Goal: Task Accomplishment & Management: Use online tool/utility

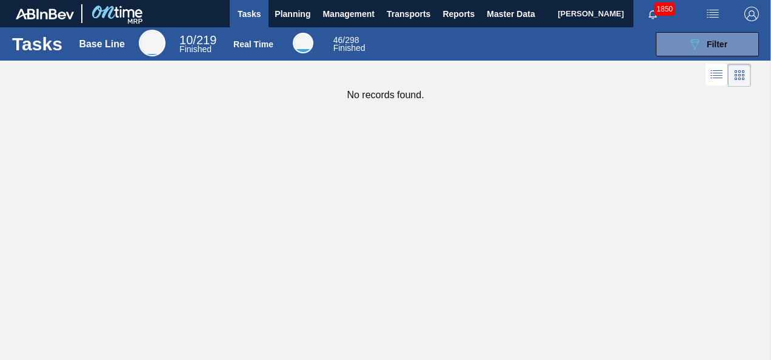
click at [712, 17] on img "button" at bounding box center [713, 14] width 15 height 15
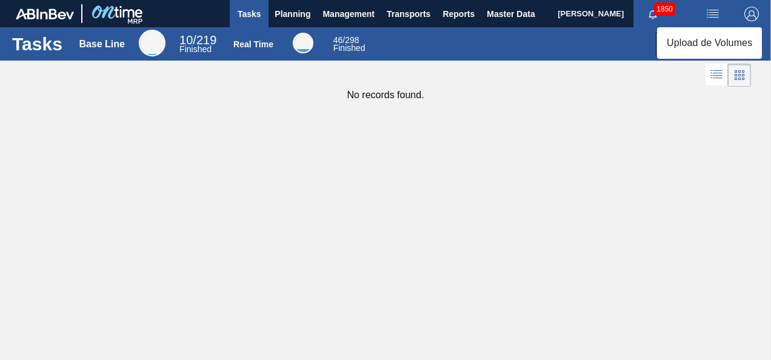
click at [545, 106] on div at bounding box center [385, 180] width 771 height 360
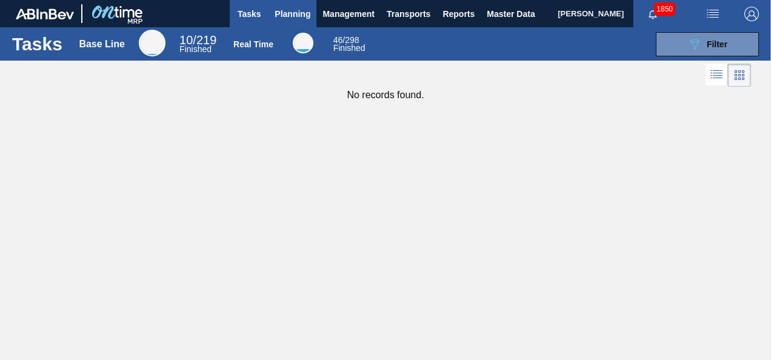
click at [288, 13] on span "Planning" at bounding box center [293, 14] width 36 height 15
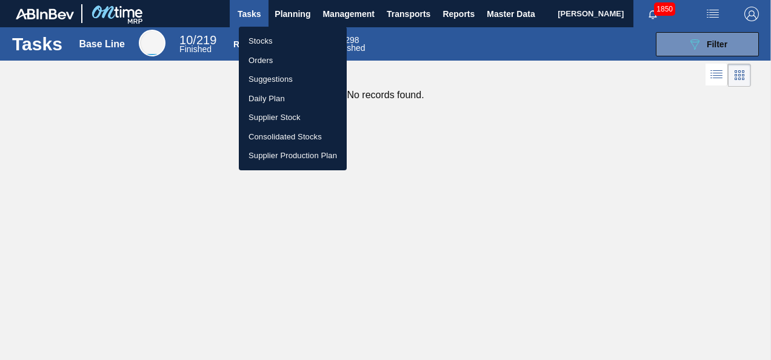
click at [272, 62] on li "Orders" at bounding box center [293, 60] width 108 height 19
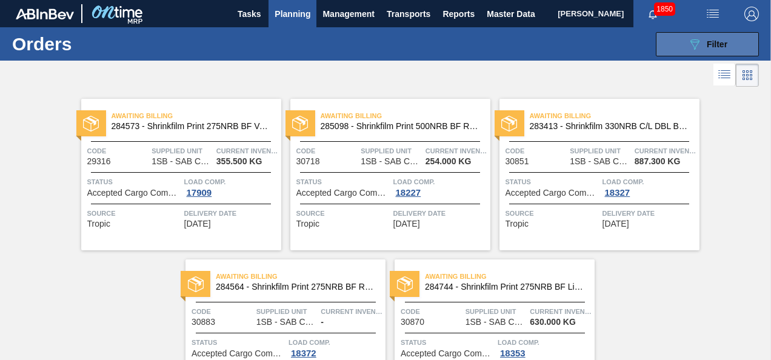
click at [714, 45] on span "Filter" at bounding box center [717, 44] width 21 height 10
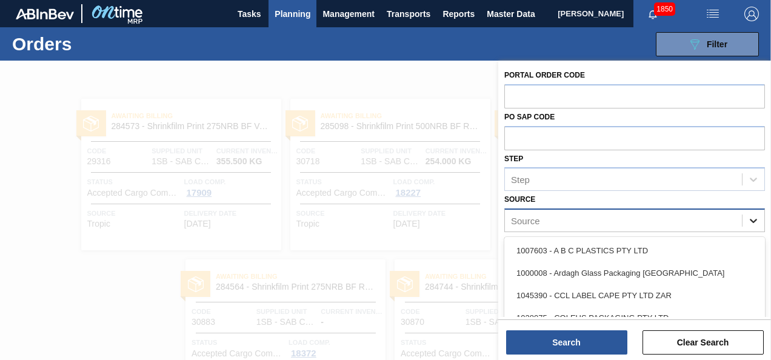
click at [753, 219] on icon at bounding box center [754, 221] width 12 height 12
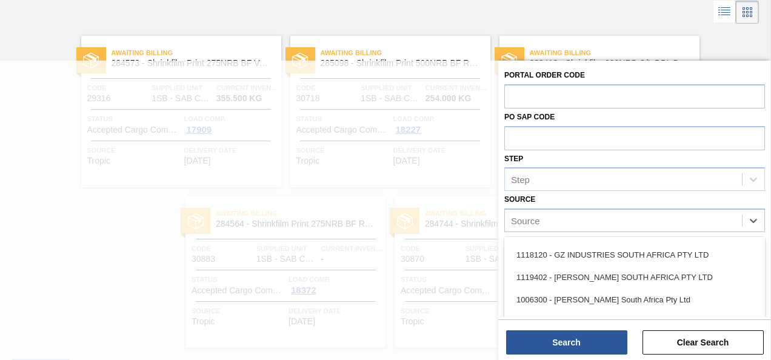
scroll to position [303, 0]
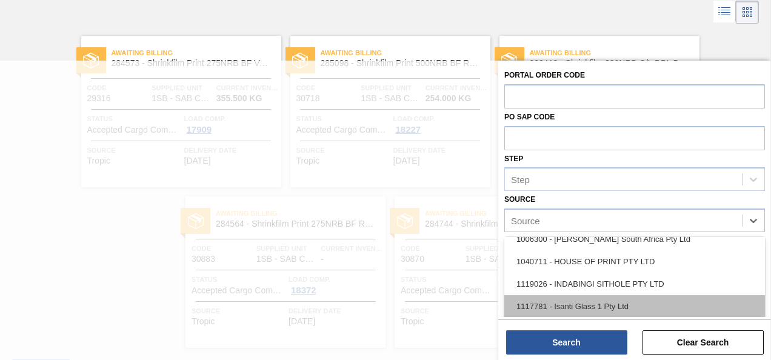
click at [632, 306] on div "1117781 - Isanti Glass 1 Pty Ltd" at bounding box center [634, 306] width 261 height 22
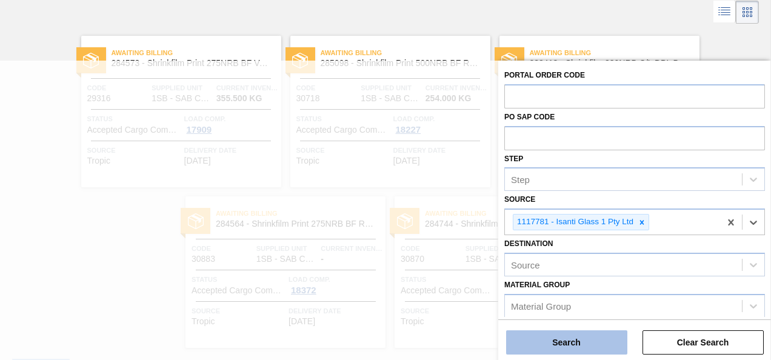
click at [589, 341] on button "Search" at bounding box center [566, 342] width 121 height 24
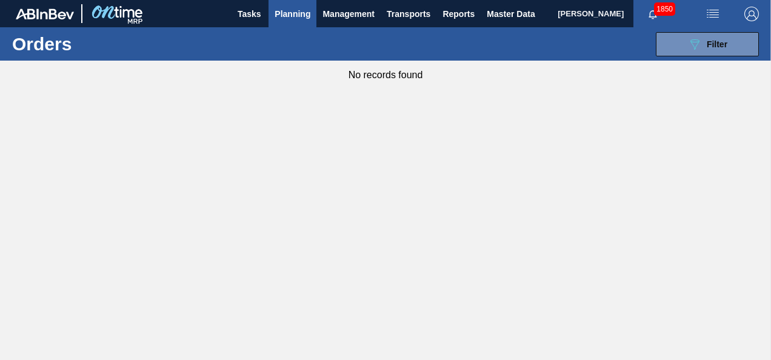
scroll to position [0, 0]
click at [695, 41] on icon "089F7B8B-B2A5-4AFE-B5C0-19BA573D28AC" at bounding box center [694, 44] width 15 height 15
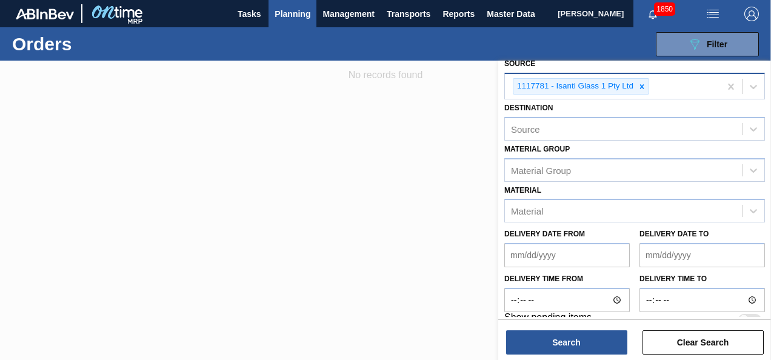
scroll to position [150, 0]
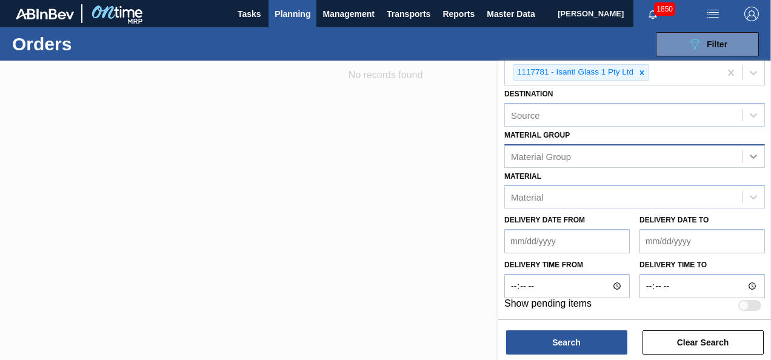
click at [750, 155] on icon at bounding box center [753, 157] width 7 height 4
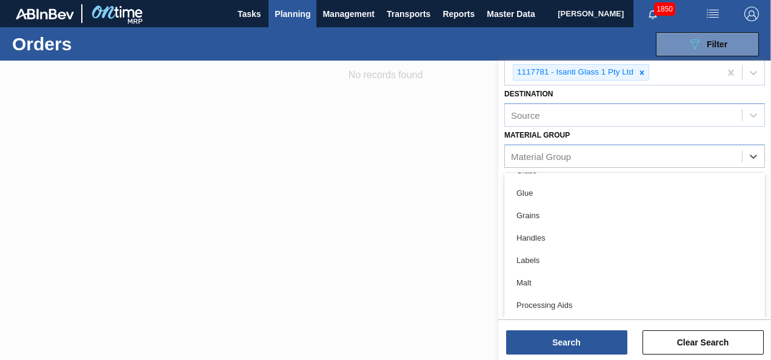
scroll to position [269, 0]
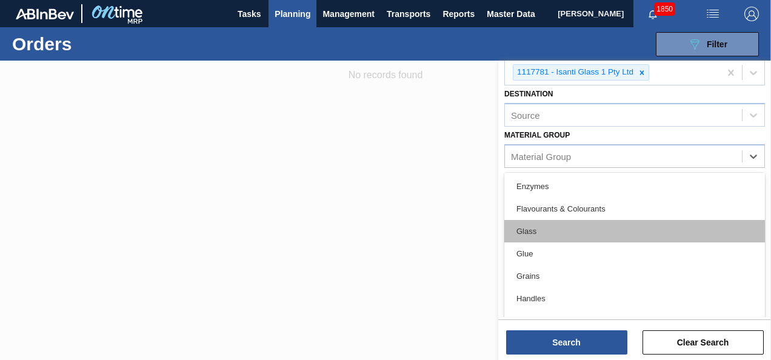
click at [627, 229] on div "Glass" at bounding box center [634, 231] width 261 height 22
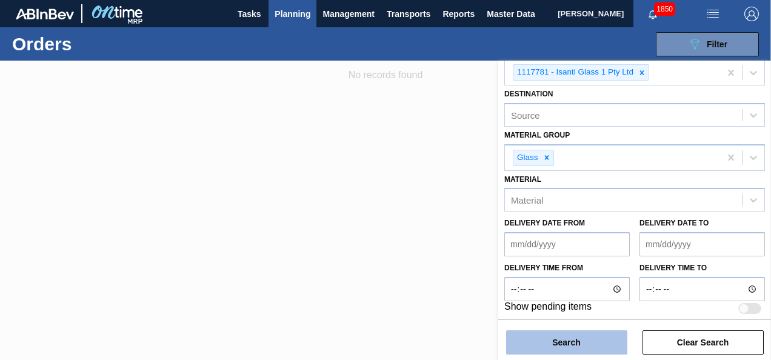
click at [566, 343] on button "Search" at bounding box center [566, 342] width 121 height 24
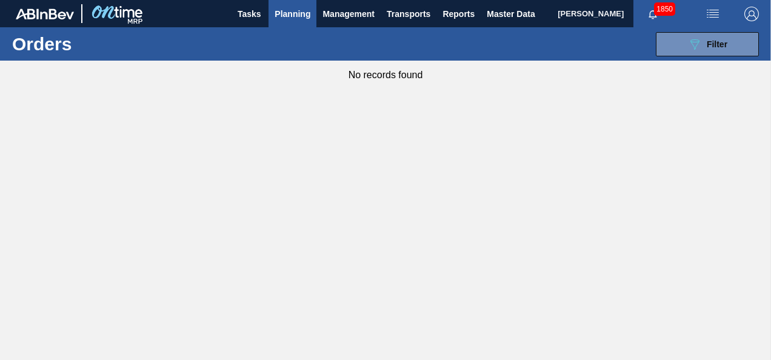
click at [298, 10] on span "Planning" at bounding box center [293, 14] width 36 height 15
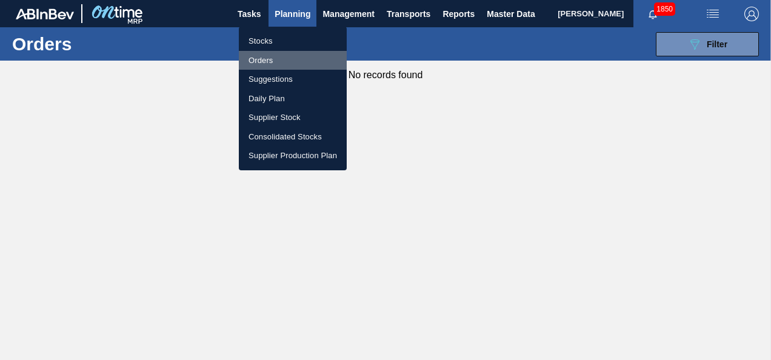
click at [270, 58] on li "Orders" at bounding box center [293, 60] width 108 height 19
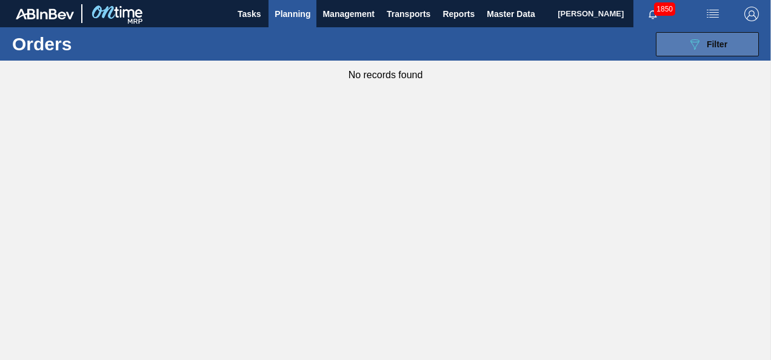
click at [702, 45] on div "089F7B8B-B2A5-4AFE-B5C0-19BA573D28AC Filter" at bounding box center [707, 44] width 40 height 15
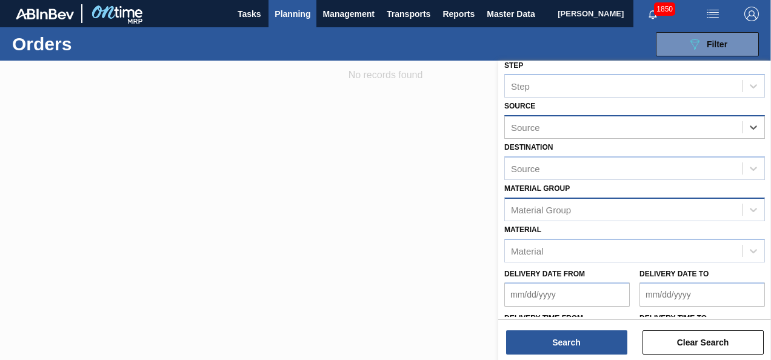
scroll to position [121, 0]
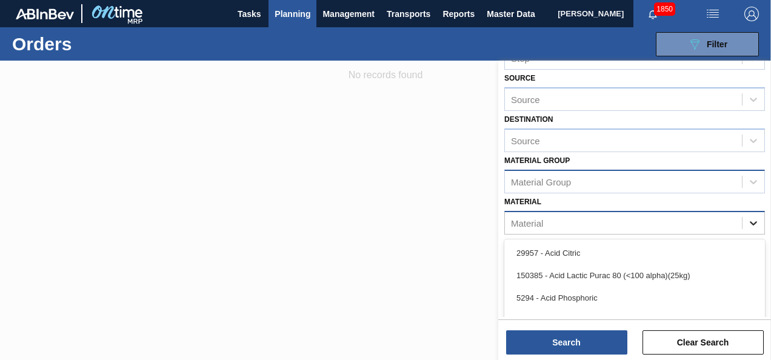
click at [754, 219] on icon at bounding box center [754, 223] width 12 height 12
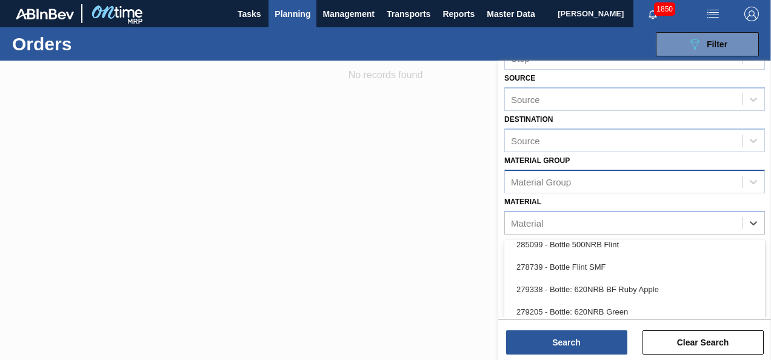
scroll to position [667, 0]
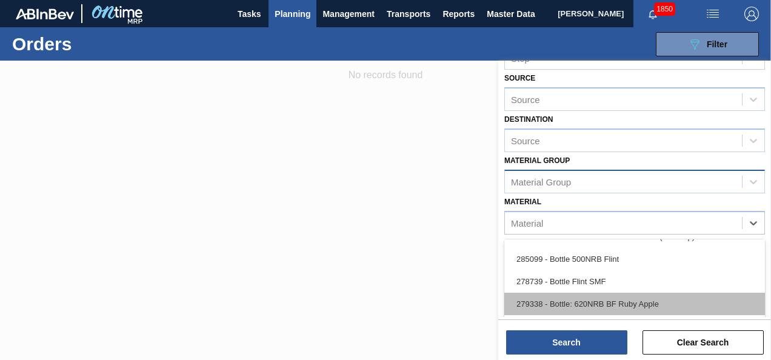
click at [629, 298] on div "279338 - Bottle: 620NRB BF Ruby Apple" at bounding box center [634, 304] width 261 height 22
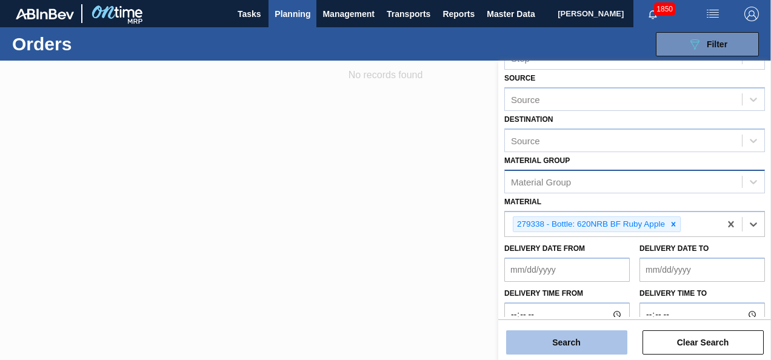
click at [580, 346] on button "Search" at bounding box center [566, 342] width 121 height 24
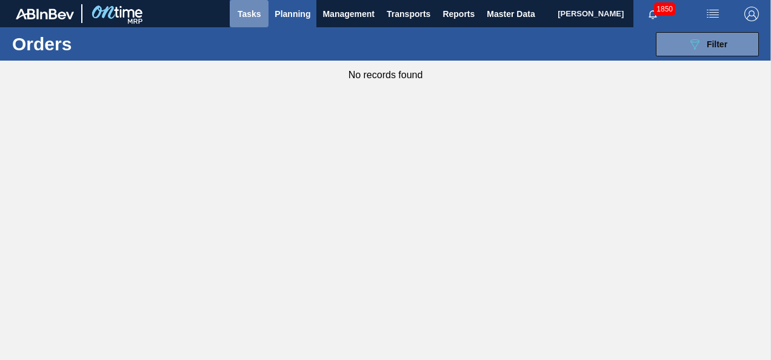
drag, startPoint x: 253, startPoint y: 15, endPoint x: 258, endPoint y: 23, distance: 9.5
click at [253, 16] on span "Tasks" at bounding box center [249, 14] width 27 height 15
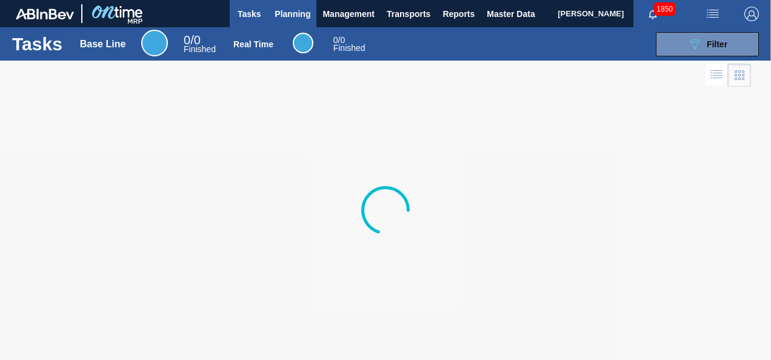
click at [293, 17] on span "Planning" at bounding box center [293, 14] width 36 height 15
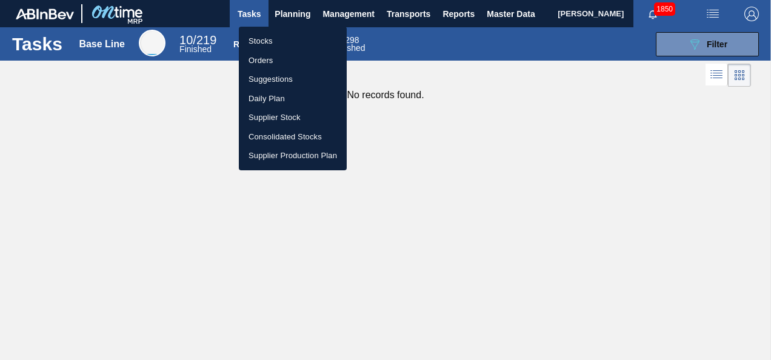
click at [284, 81] on li "Suggestions" at bounding box center [293, 79] width 108 height 19
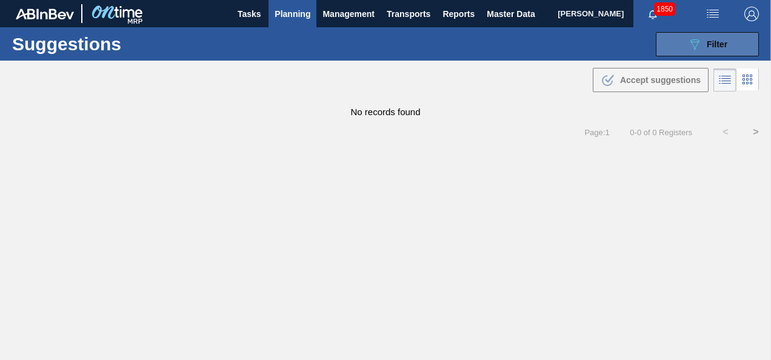
click at [709, 41] on span "Filter" at bounding box center [717, 44] width 21 height 10
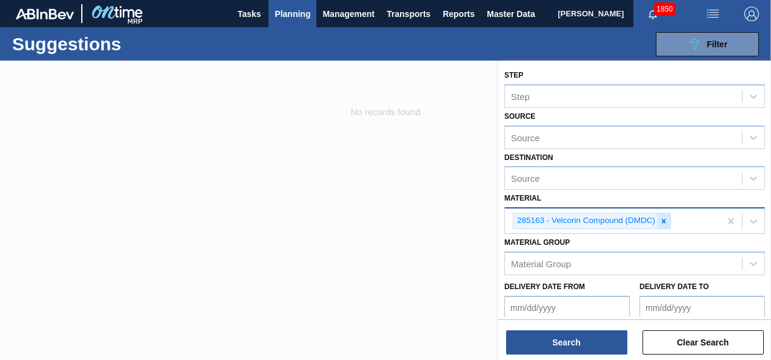
click at [663, 219] on icon at bounding box center [664, 221] width 4 height 4
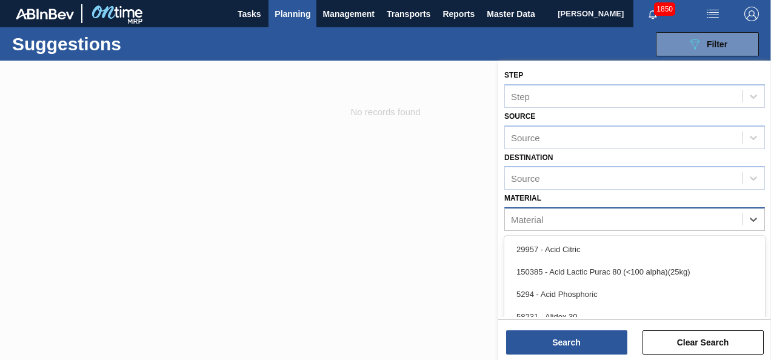
click at [635, 218] on div "Material" at bounding box center [623, 220] width 237 height 18
type input "27933"
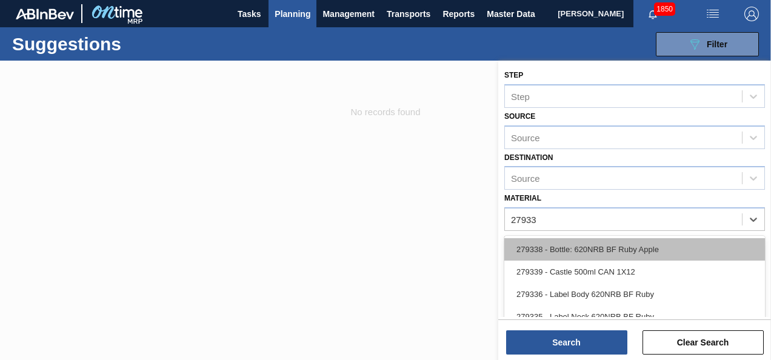
click at [612, 249] on div "279338 - Bottle: 620NRB BF Ruby Apple" at bounding box center [634, 249] width 261 height 22
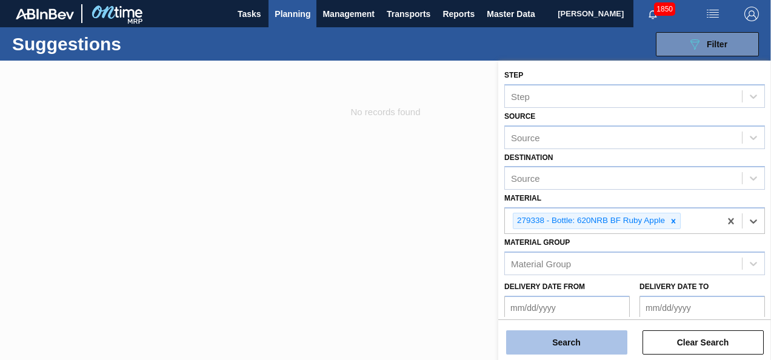
click at [568, 349] on button "Search" at bounding box center [566, 342] width 121 height 24
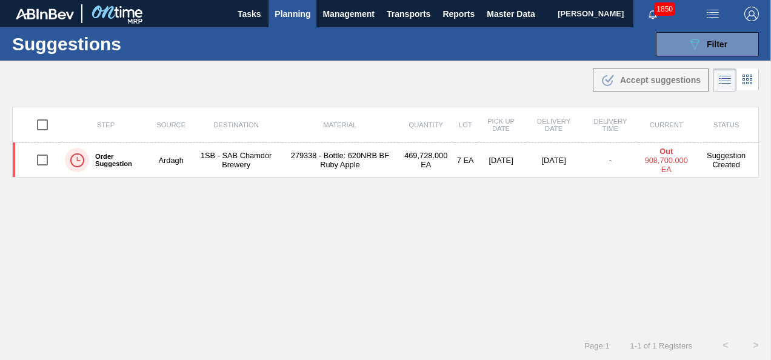
click at [248, 155] on td "1SB - SAB Chamdor Brewery" at bounding box center [236, 160] width 92 height 35
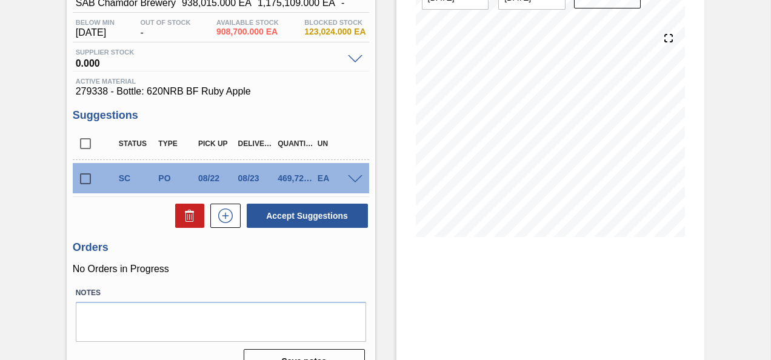
scroll to position [101, 0]
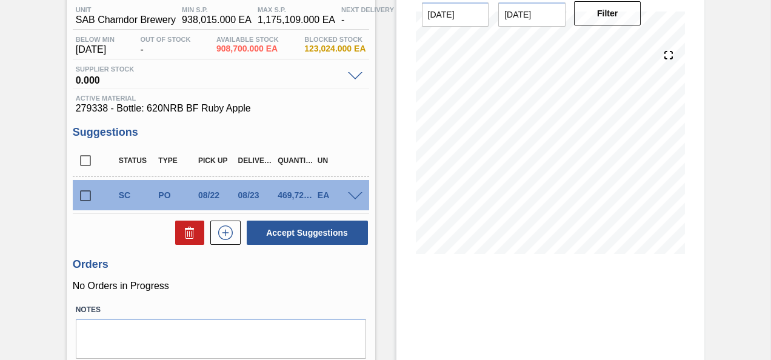
click at [351, 194] on span at bounding box center [355, 196] width 15 height 9
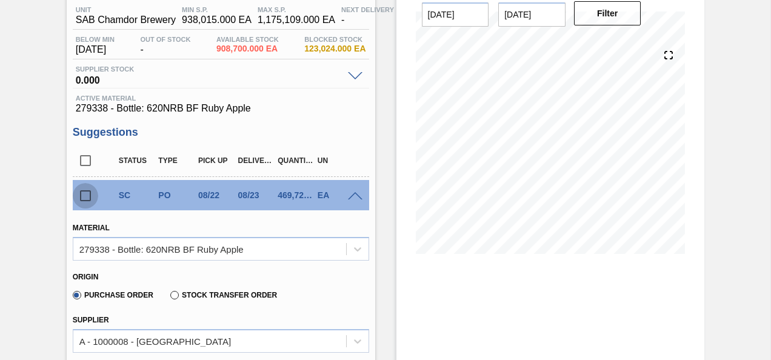
click at [87, 194] on input "checkbox" at bounding box center [85, 195] width 25 height 25
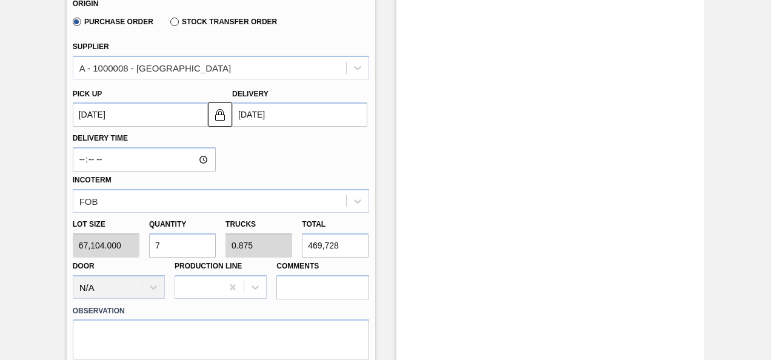
scroll to position [343, 0]
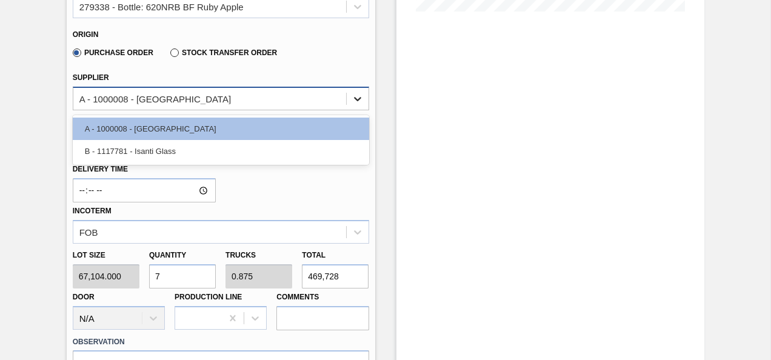
click at [355, 101] on icon at bounding box center [357, 99] width 7 height 4
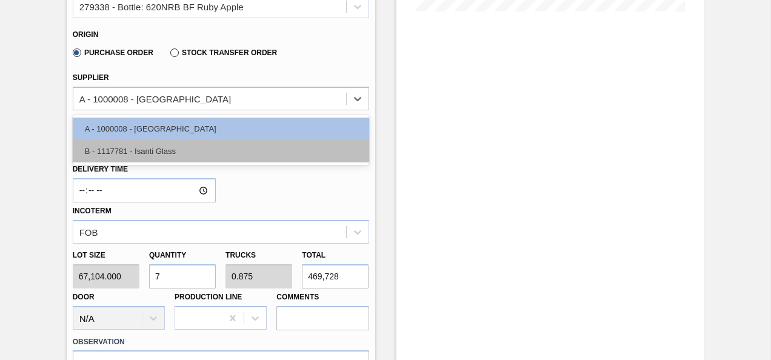
click at [239, 148] on div "B - 1117781 - Isanti Glass" at bounding box center [221, 151] width 296 height 22
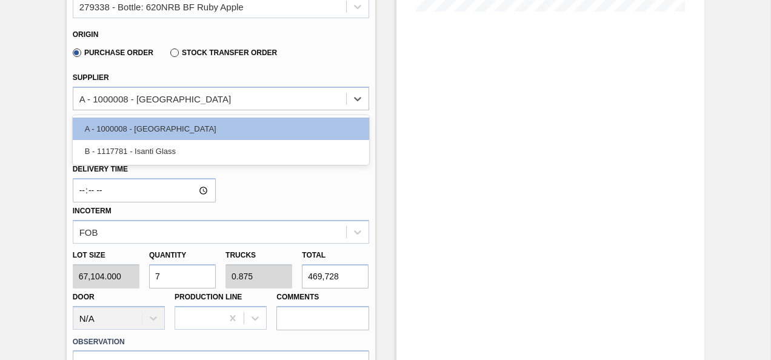
checkbox input "false"
type input "1.000"
type input "469,728"
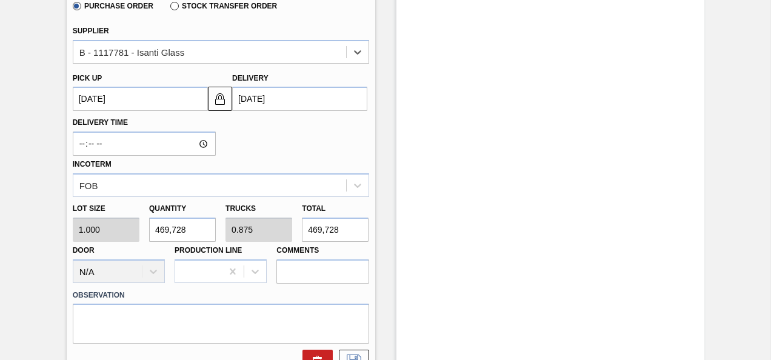
scroll to position [595, 0]
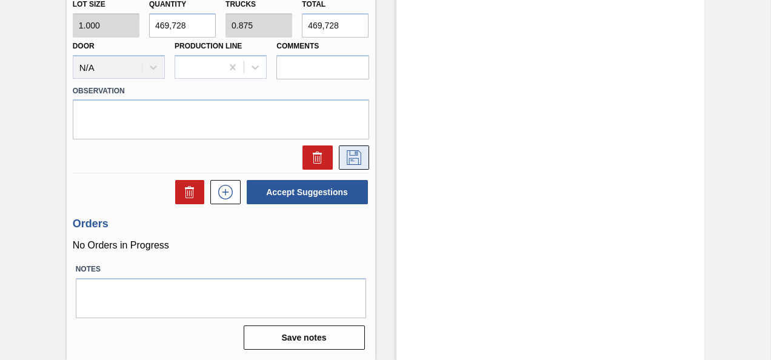
click at [355, 152] on icon at bounding box center [353, 157] width 6 height 10
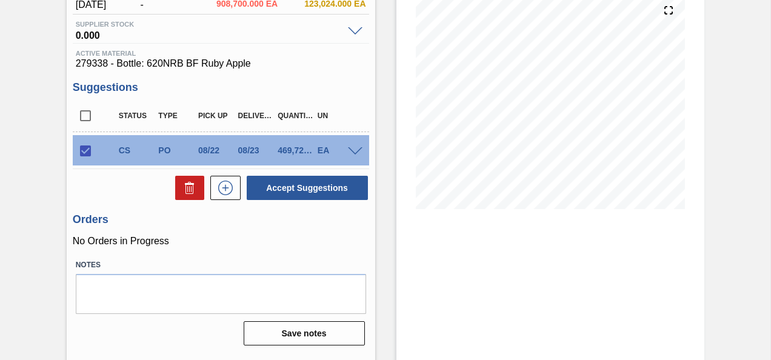
scroll to position [161, 0]
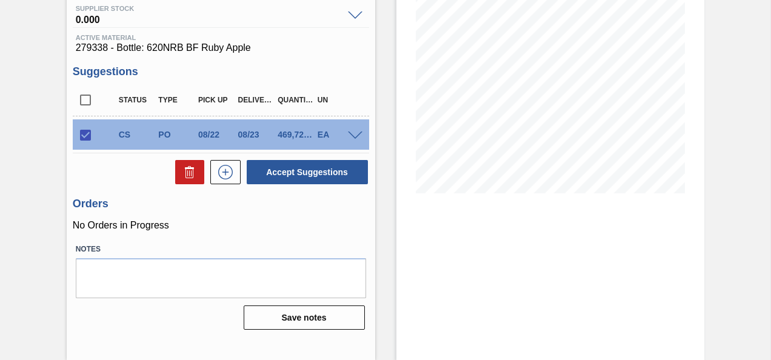
click at [355, 136] on span at bounding box center [355, 136] width 15 height 9
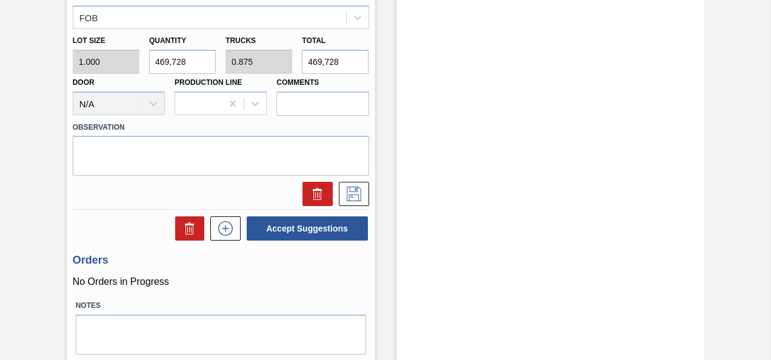
scroll to position [586, 0]
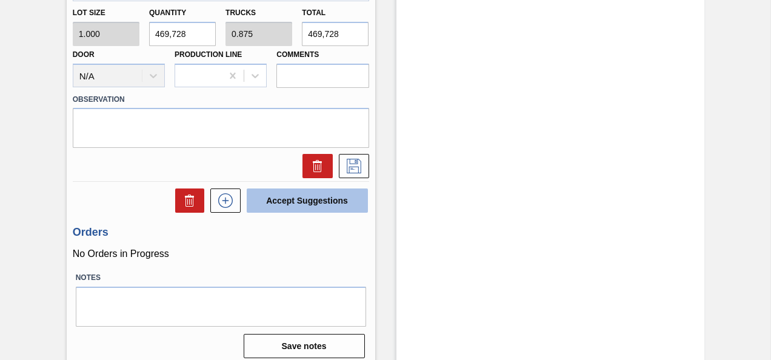
click at [290, 203] on button "Accept Suggestions" at bounding box center [307, 201] width 121 height 24
checkbox input "false"
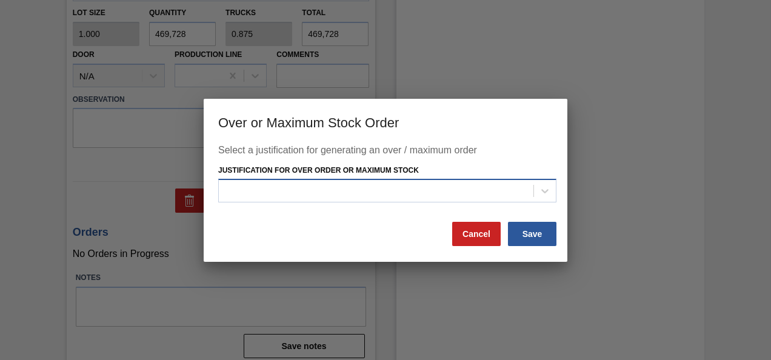
click at [386, 193] on div at bounding box center [376, 191] width 315 height 18
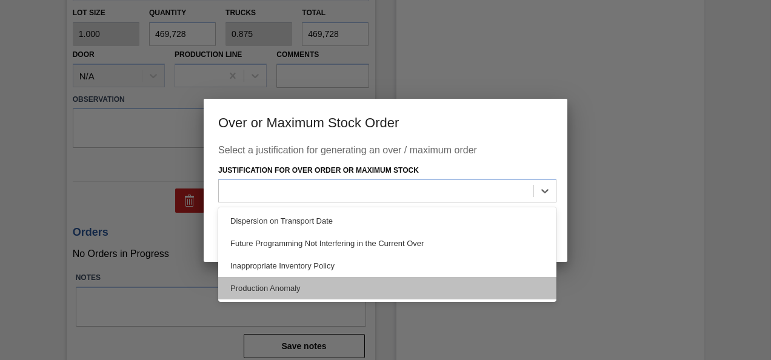
click at [290, 287] on div "Production Anomaly" at bounding box center [387, 288] width 338 height 22
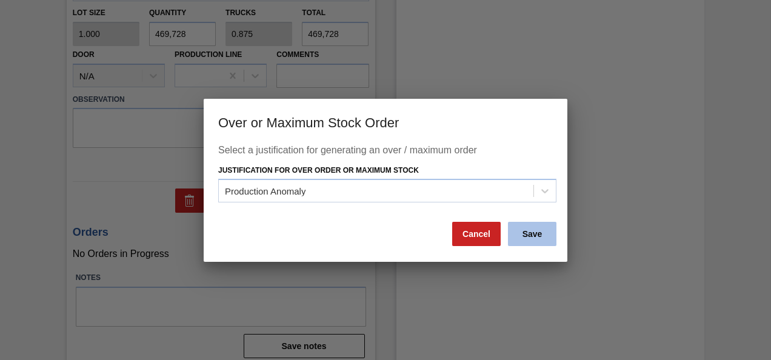
click at [541, 232] on button "Save" at bounding box center [532, 234] width 48 height 24
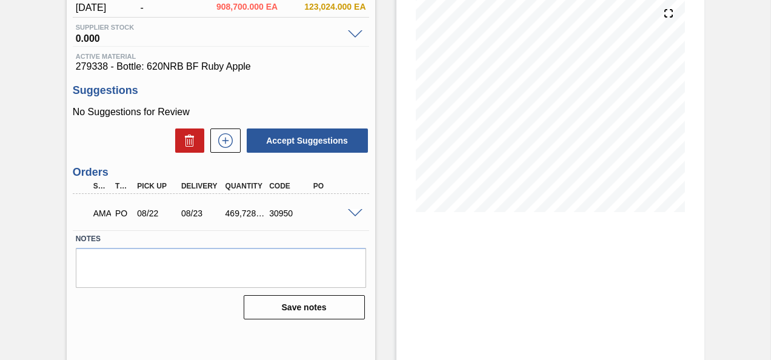
scroll to position [161, 0]
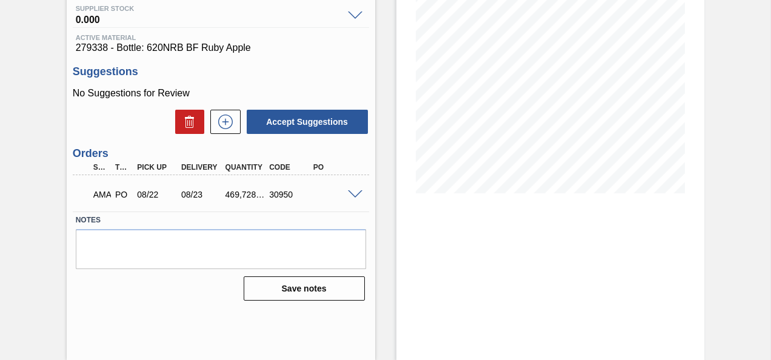
click at [352, 195] on span at bounding box center [355, 194] width 15 height 9
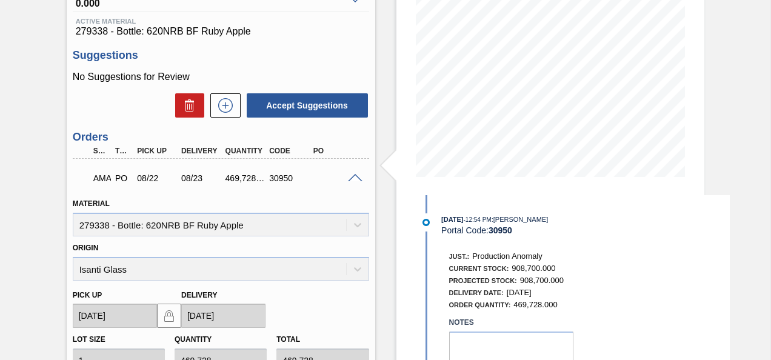
scroll to position [164, 0]
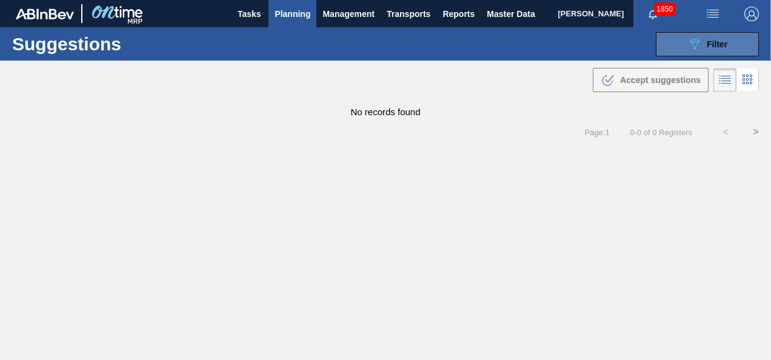
click at [698, 41] on icon "089F7B8B-B2A5-4AFE-B5C0-19BA573D28AC" at bounding box center [694, 44] width 15 height 15
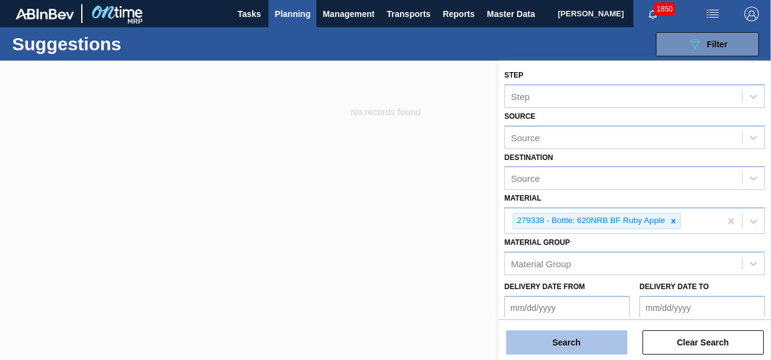
click at [586, 342] on button "Search" at bounding box center [566, 342] width 121 height 24
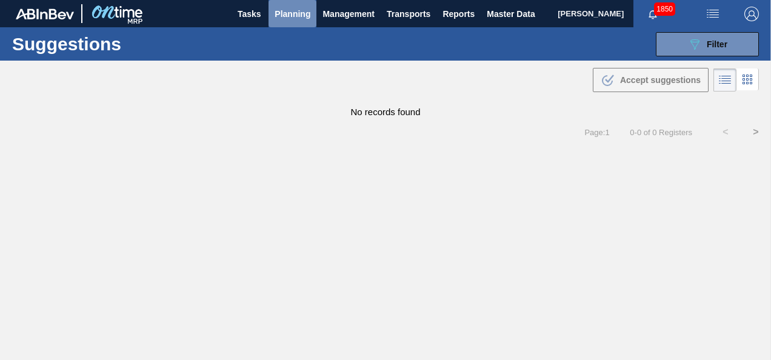
click at [287, 13] on span "Planning" at bounding box center [293, 14] width 36 height 15
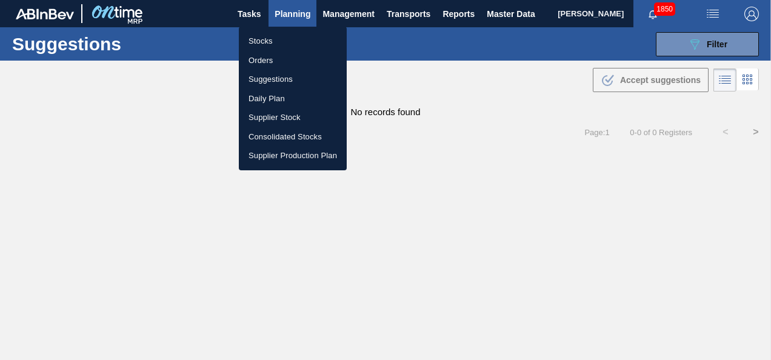
drag, startPoint x: 269, startPoint y: 61, endPoint x: 307, endPoint y: 69, distance: 38.5
click at [270, 61] on li "Orders" at bounding box center [293, 60] width 108 height 19
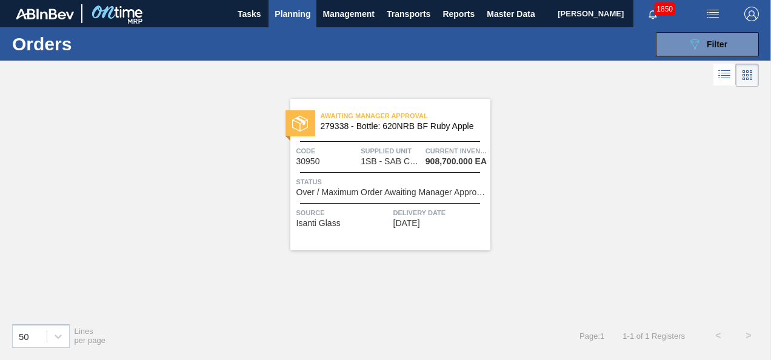
click at [405, 158] on span "1SB - SAB Chamdor Brewery" at bounding box center [391, 161] width 61 height 9
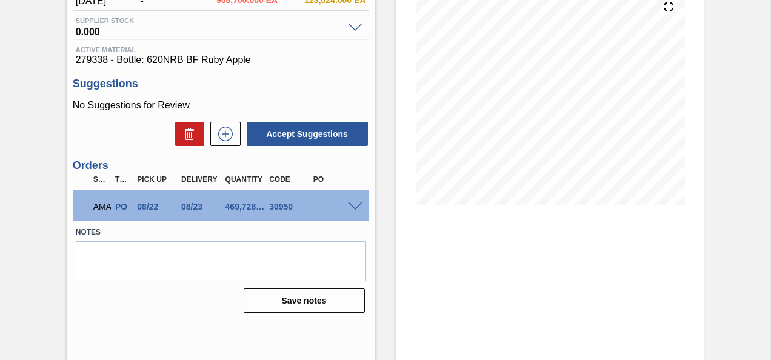
scroll to position [161, 0]
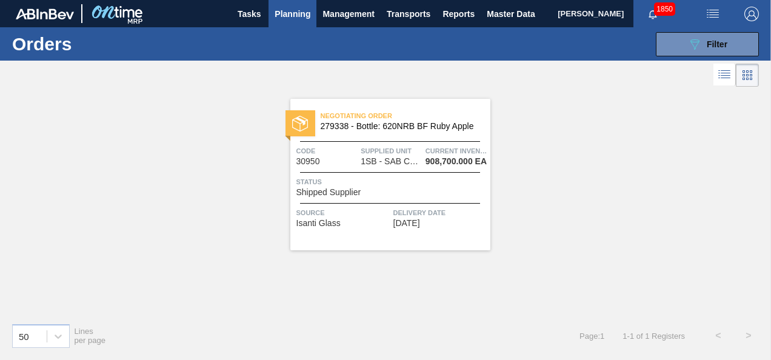
click at [387, 155] on span "Supplied Unit" at bounding box center [392, 151] width 62 height 12
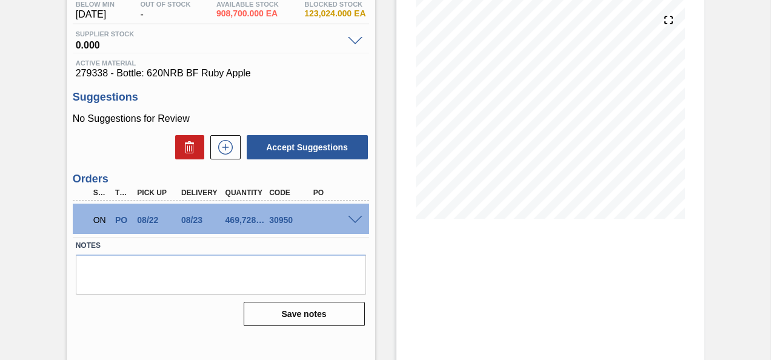
scroll to position [161, 0]
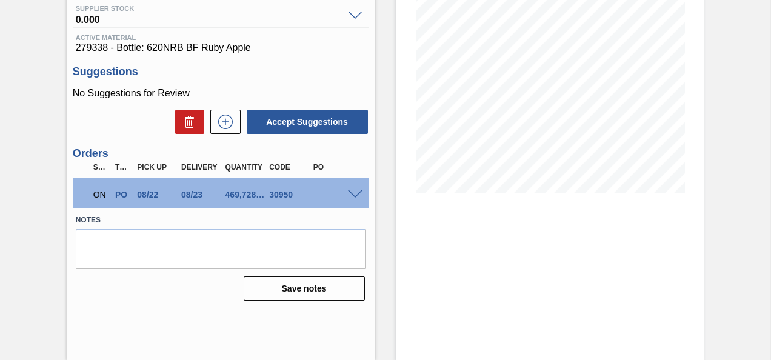
click at [477, 261] on div "Stock From 08/21/2025 to 09/04/2025 Filter" at bounding box center [550, 129] width 309 height 461
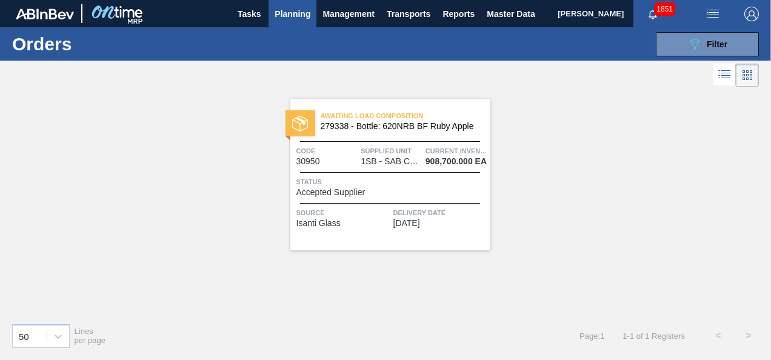
click at [375, 127] on span "279338 - Bottle: 620NRB BF Ruby Apple" at bounding box center [401, 126] width 160 height 9
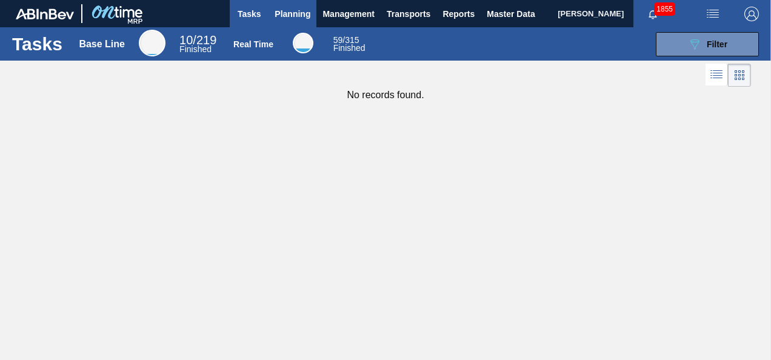
click at [290, 16] on span "Planning" at bounding box center [293, 14] width 36 height 15
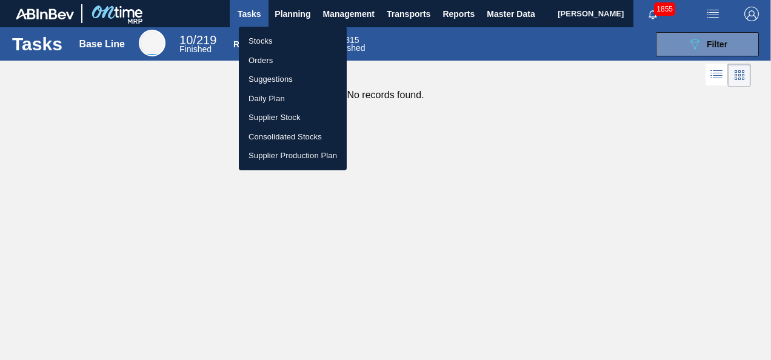
click at [267, 58] on li "Orders" at bounding box center [293, 60] width 108 height 19
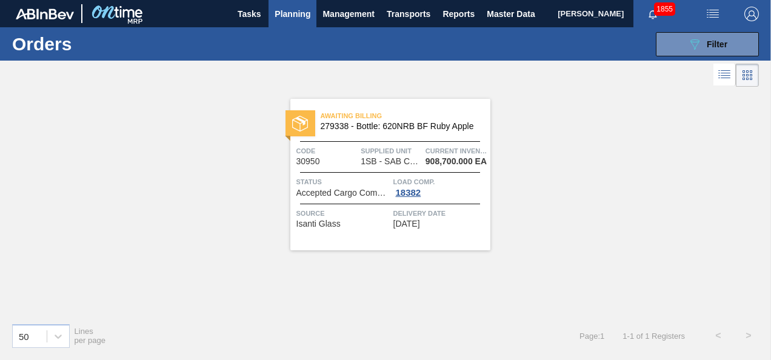
click at [382, 155] on span "Supplied Unit" at bounding box center [392, 151] width 62 height 12
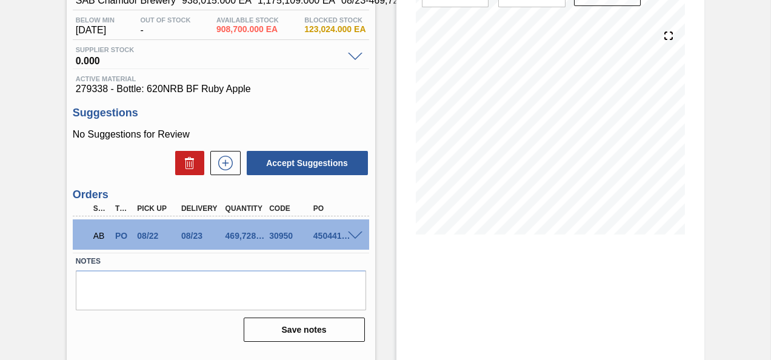
scroll to position [121, 0]
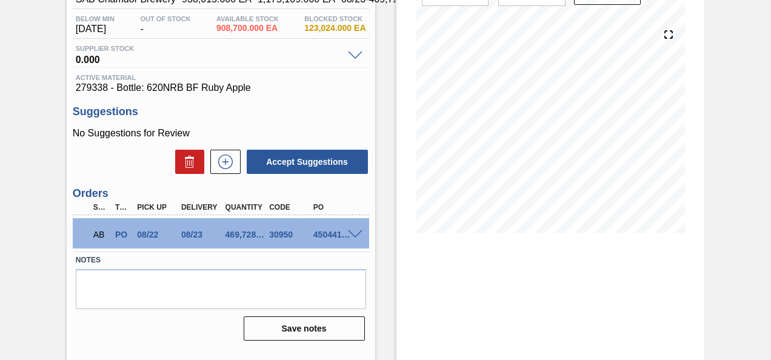
click at [354, 236] on span at bounding box center [355, 234] width 15 height 9
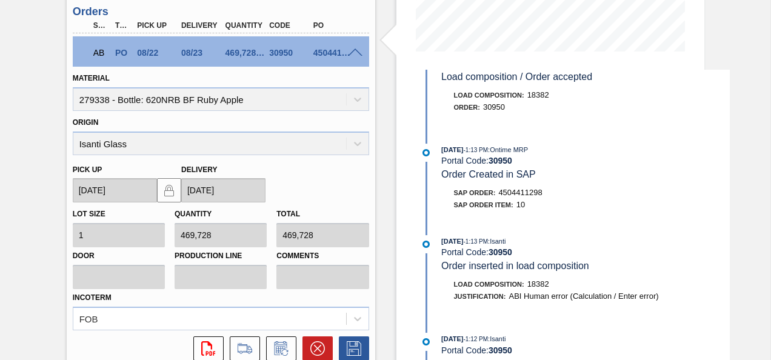
scroll to position [61, 0]
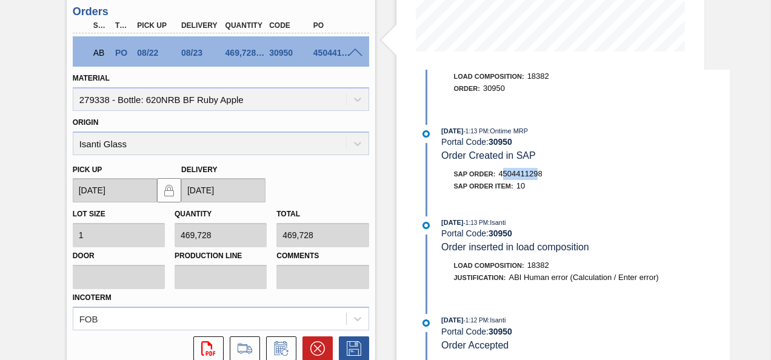
drag, startPoint x: 502, startPoint y: 175, endPoint x: 539, endPoint y: 176, distance: 37.0
click at [539, 176] on span "4504411298" at bounding box center [520, 173] width 44 height 9
drag, startPoint x: 539, startPoint y: 176, endPoint x: 546, endPoint y: 178, distance: 7.1
click at [546, 178] on div "SAP Order: 4504411298" at bounding box center [586, 174] width 288 height 12
copy span "4504411298"
